Goal: Task Accomplishment & Management: Manage account settings

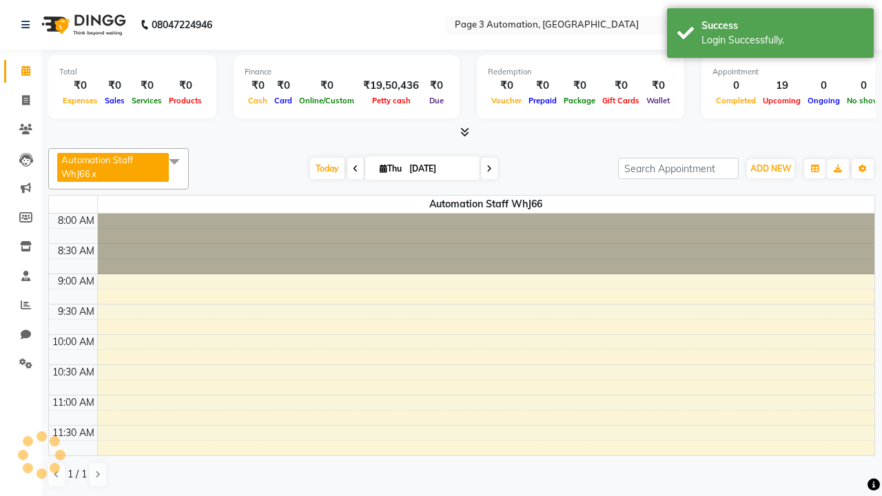
select select "en"
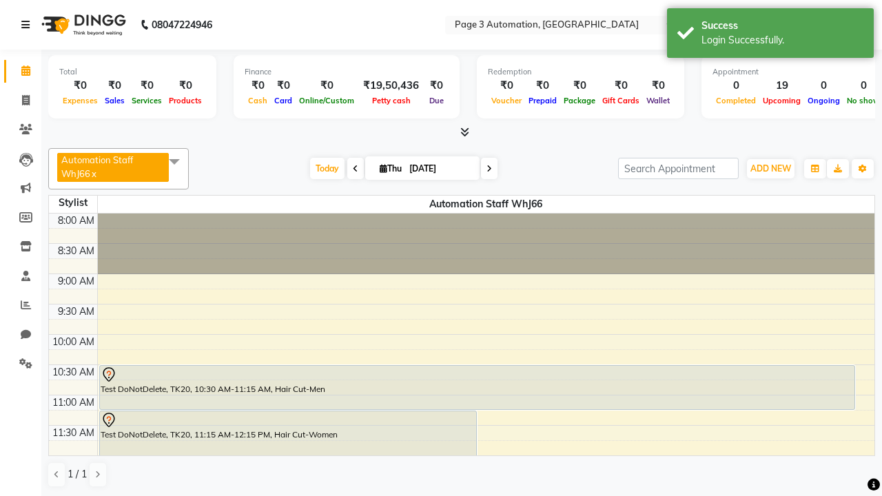
click at [28, 25] on icon at bounding box center [25, 25] width 8 height 10
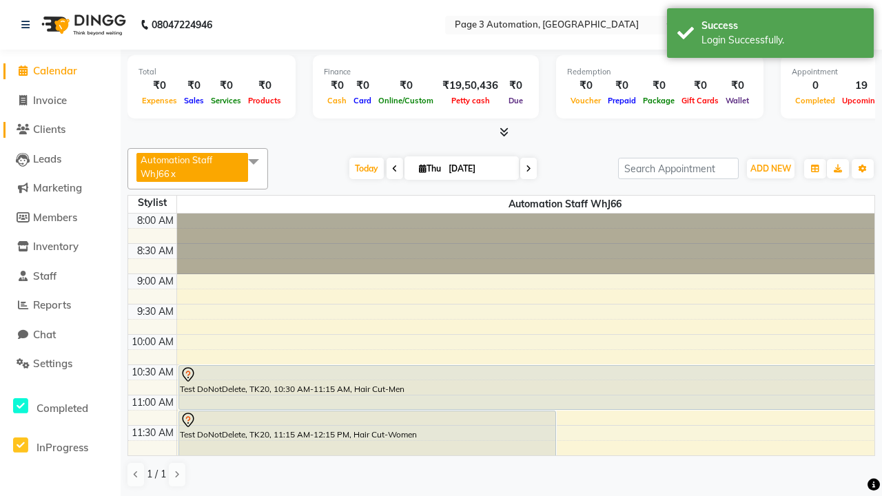
click at [60, 130] on span "Clients" at bounding box center [49, 129] width 32 height 13
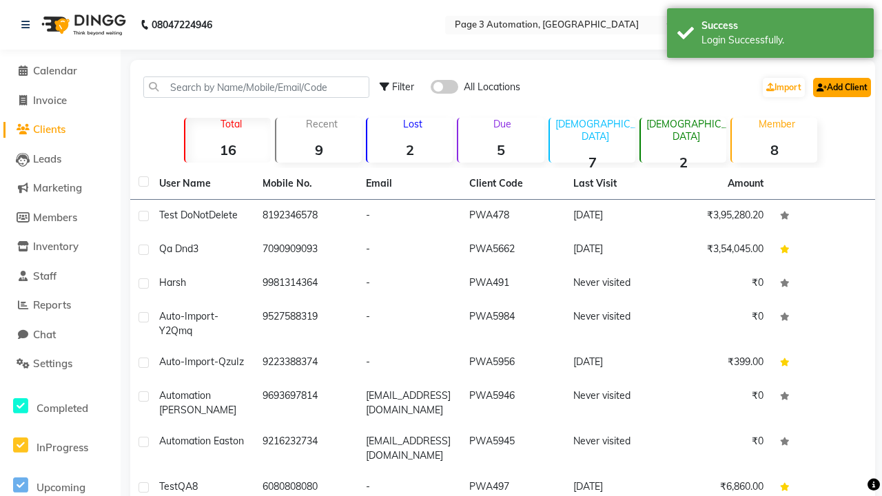
click at [841, 87] on link "Add Client" at bounding box center [843, 87] width 58 height 19
select select "22"
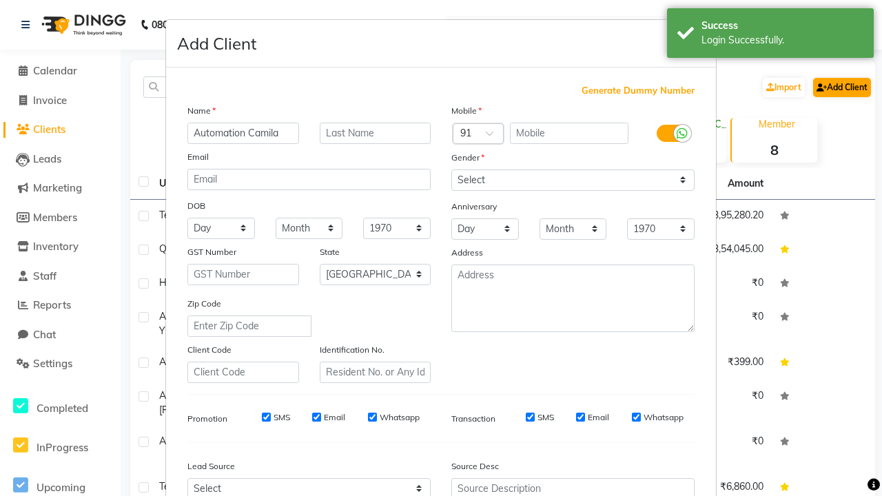
type input "Automation Camila"
type input "9721658833"
type input "[EMAIL_ADDRESS][DOMAIN_NAME]"
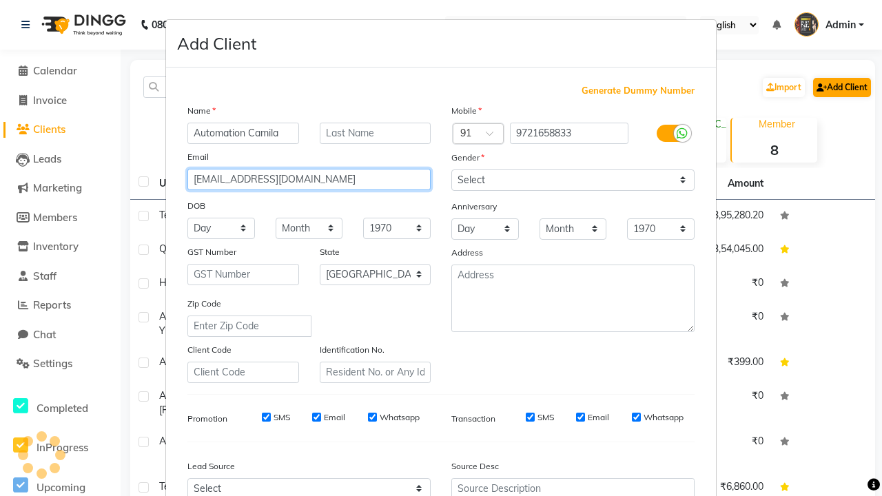
select select "[DEMOGRAPHIC_DATA]"
type input "[EMAIL_ADDRESS][DOMAIN_NAME]"
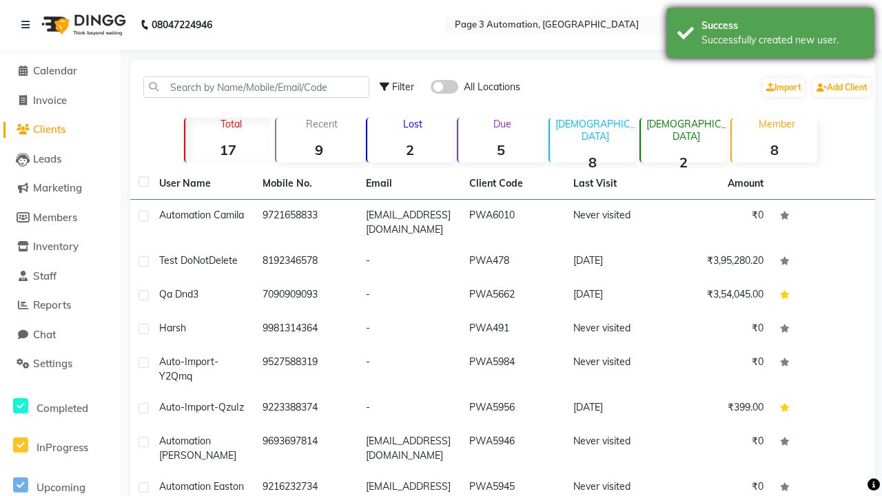
click at [771, 35] on div "Successfully created new user." at bounding box center [783, 40] width 162 height 14
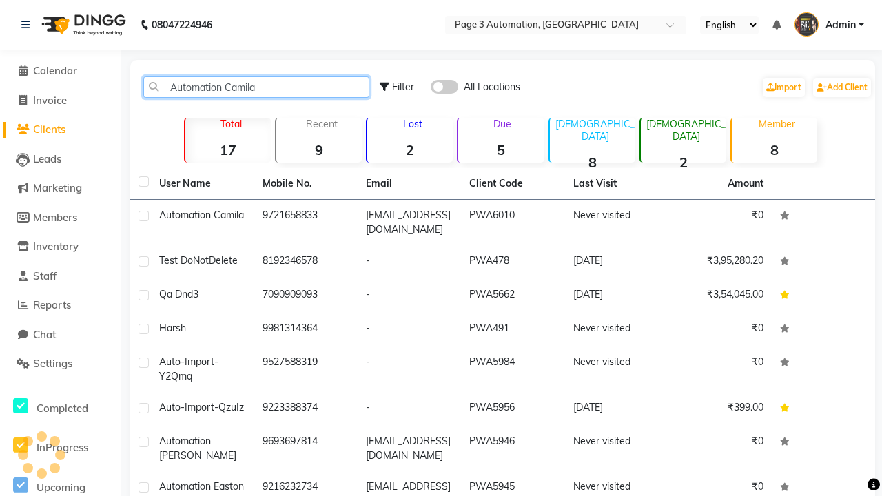
type input "Automation Camila"
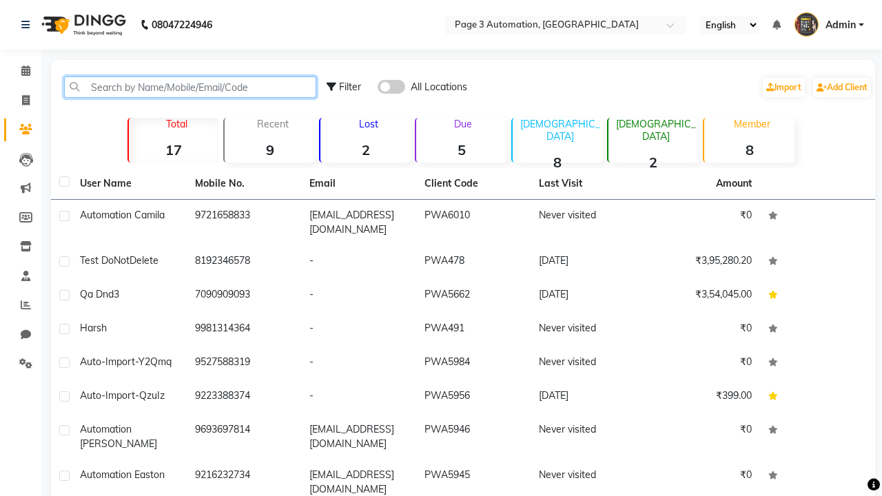
click at [190, 87] on input "text" at bounding box center [190, 87] width 252 height 21
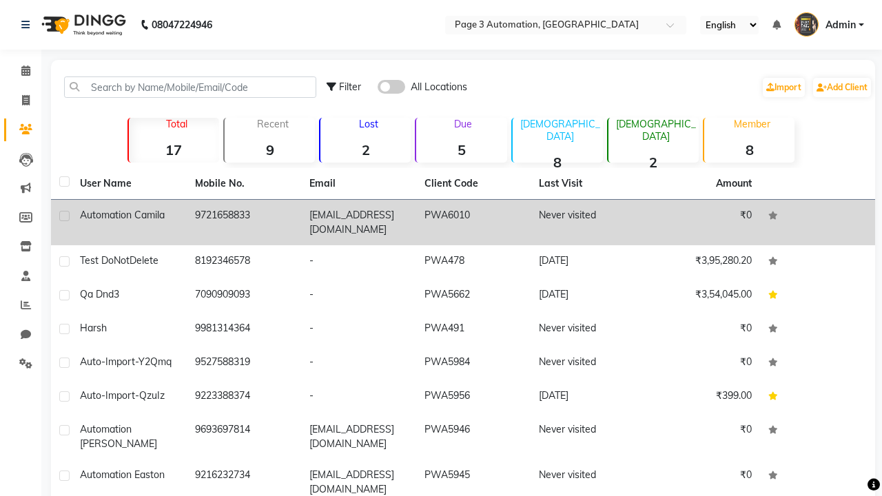
click at [64, 216] on label at bounding box center [64, 216] width 10 height 10
click at [64, 216] on input "checkbox" at bounding box center [63, 216] width 9 height 9
checkbox input "true"
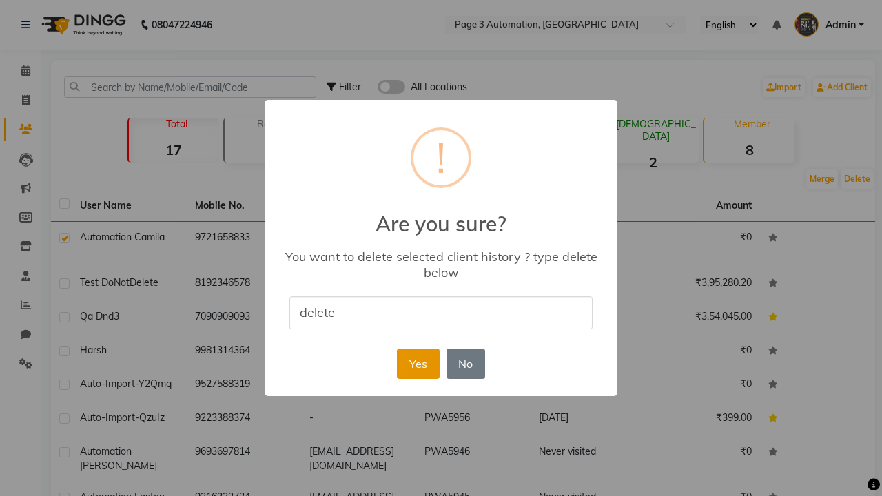
type input "delete"
click at [418, 363] on button "Yes" at bounding box center [418, 364] width 42 height 30
